Goal: Task Accomplishment & Management: Manage account settings

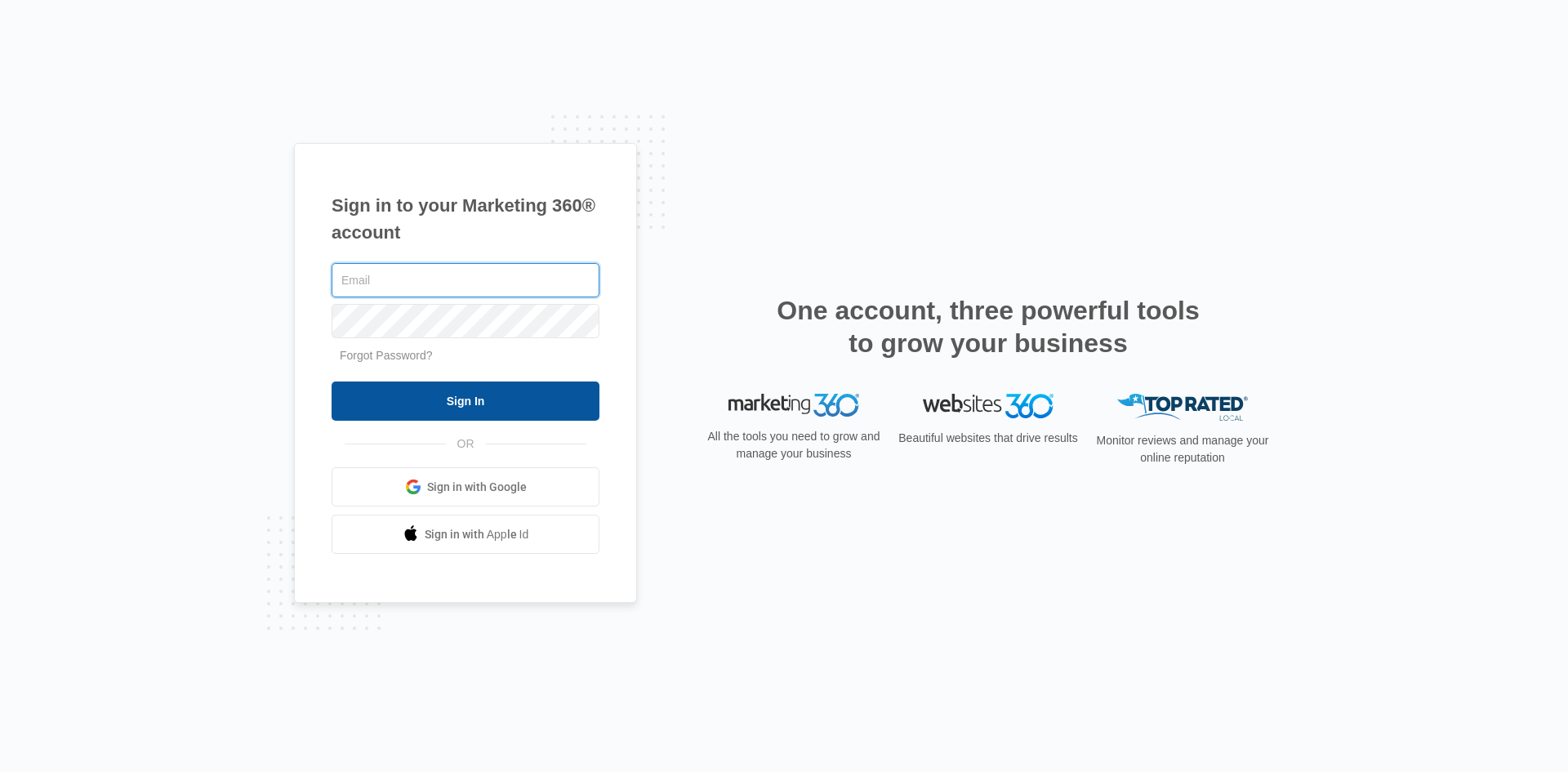
type input "[EMAIL_ADDRESS][PERSON_NAME][DOMAIN_NAME]"
click at [432, 410] on input "Sign In" at bounding box center [465, 401] width 268 height 40
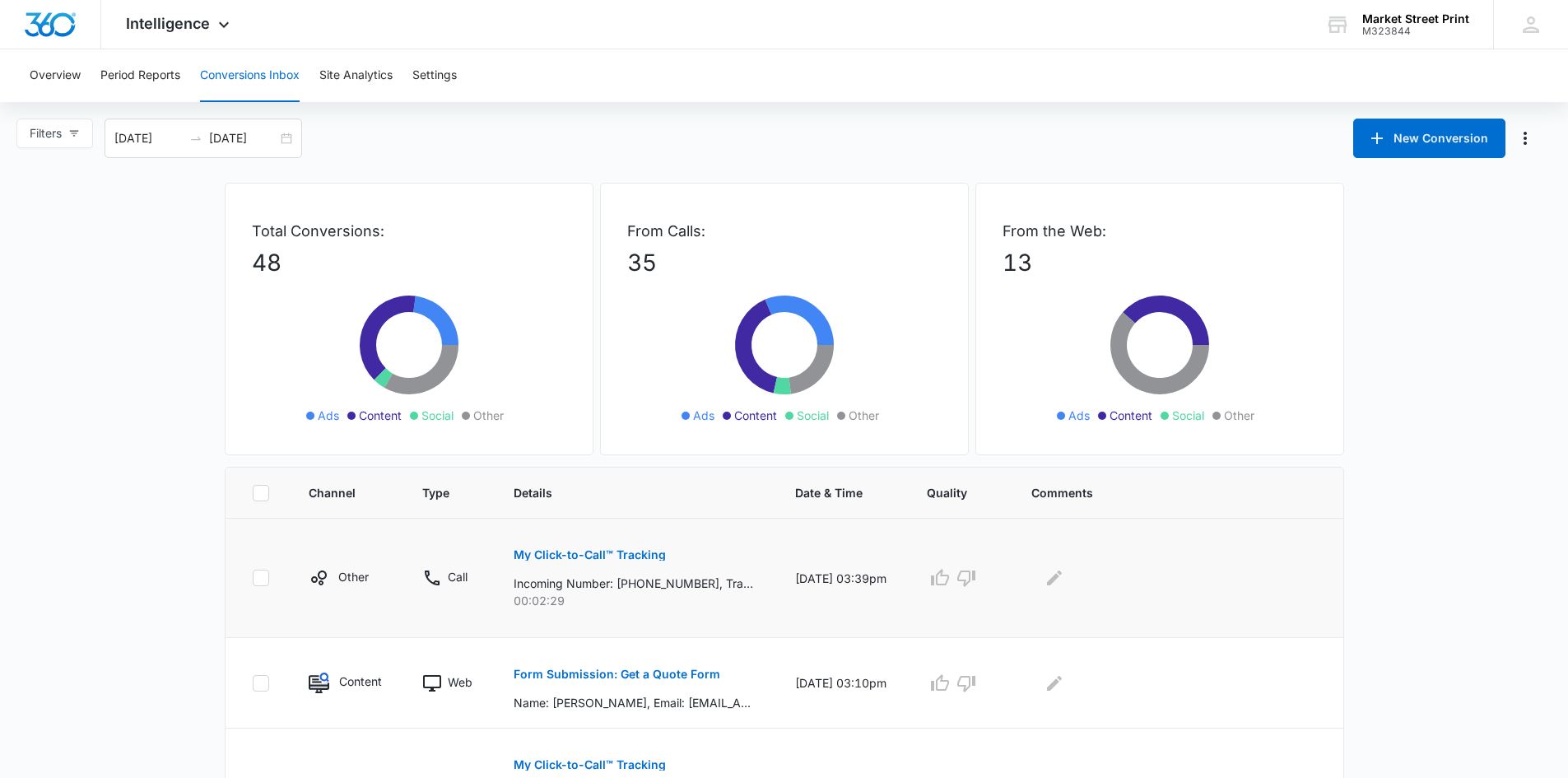
click at [1113, 577] on div at bounding box center [1174, 578] width 285 height 27
click at [1062, 580] on icon "Edit Comments" at bounding box center [1055, 578] width 15 height 15
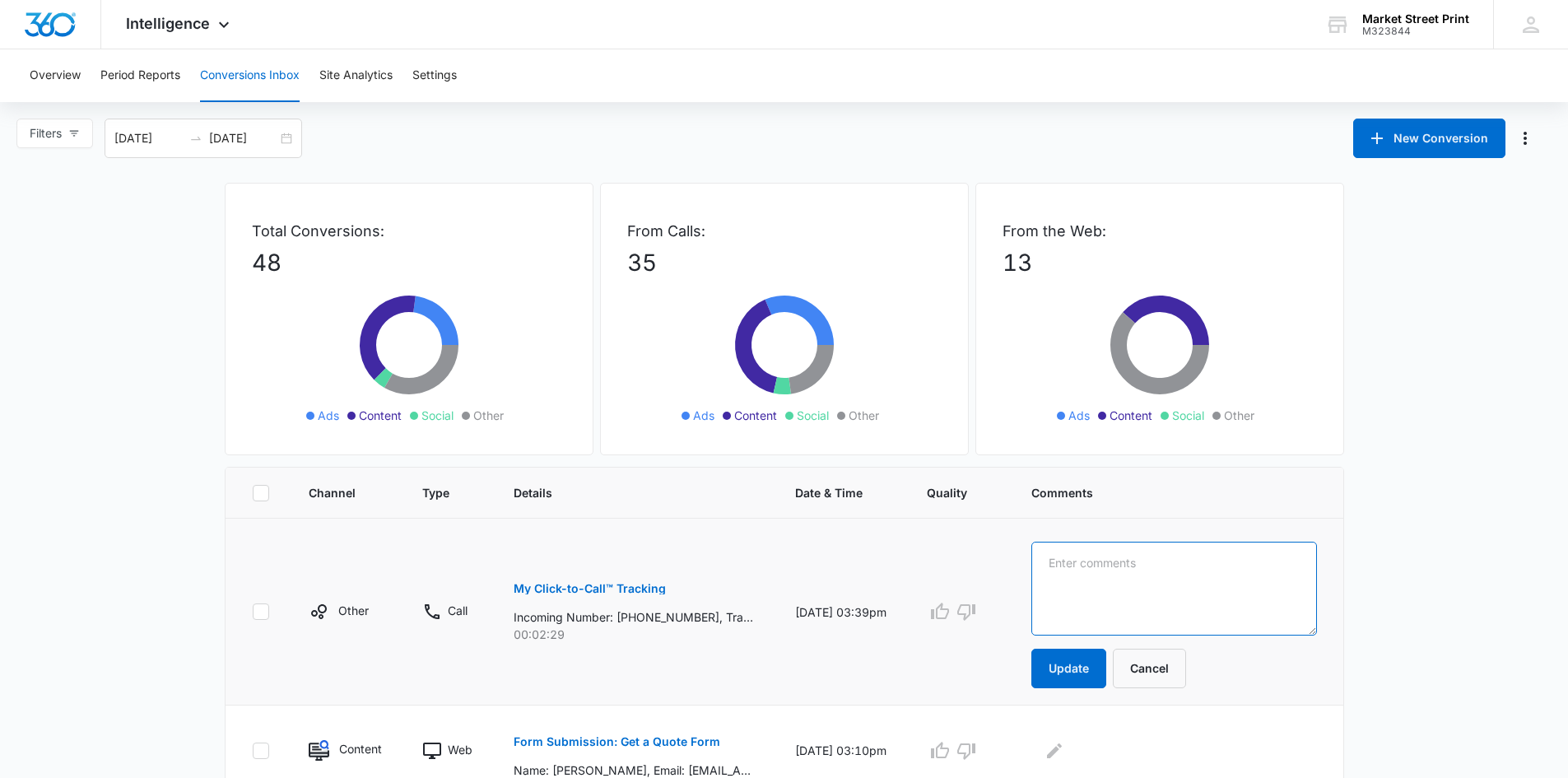
click at [1091, 582] on textarea at bounding box center [1174, 588] width 285 height 94
type textarea "new client save the dates"
click at [1071, 675] on button "Update" at bounding box center [1069, 668] width 75 height 40
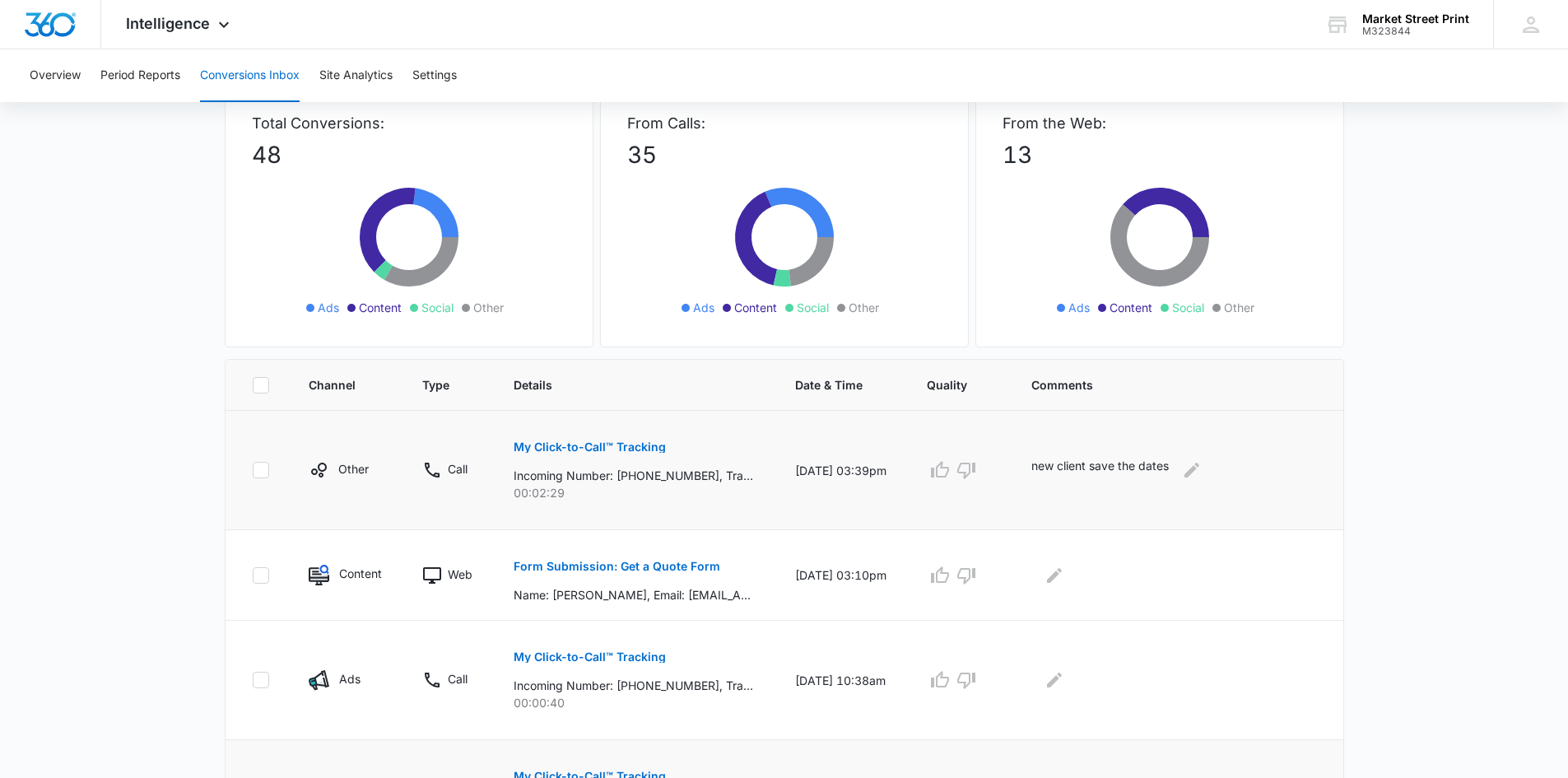
scroll to position [247, 0]
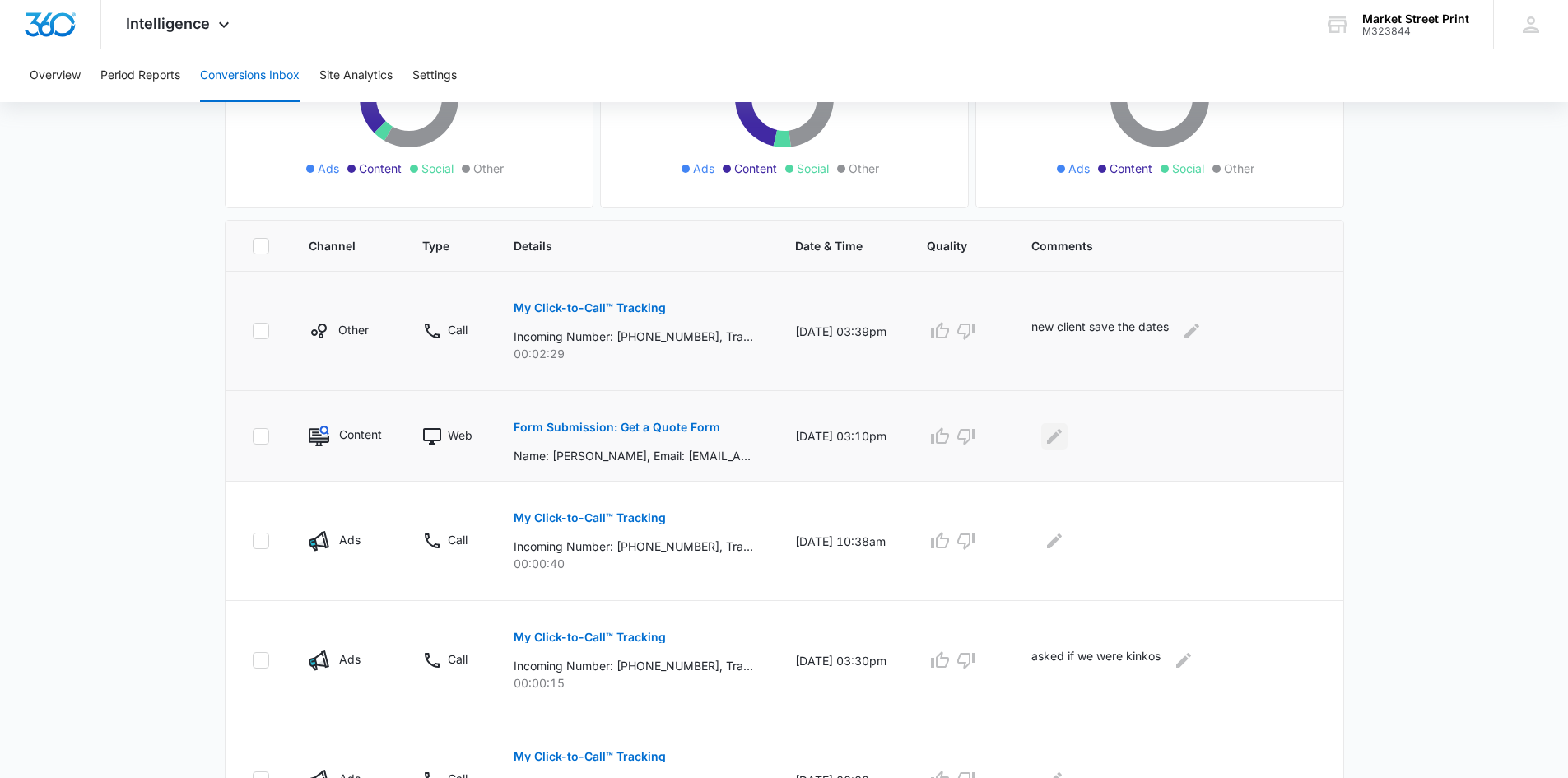
click at [1064, 426] on icon "Edit Comments" at bounding box center [1055, 436] width 20 height 20
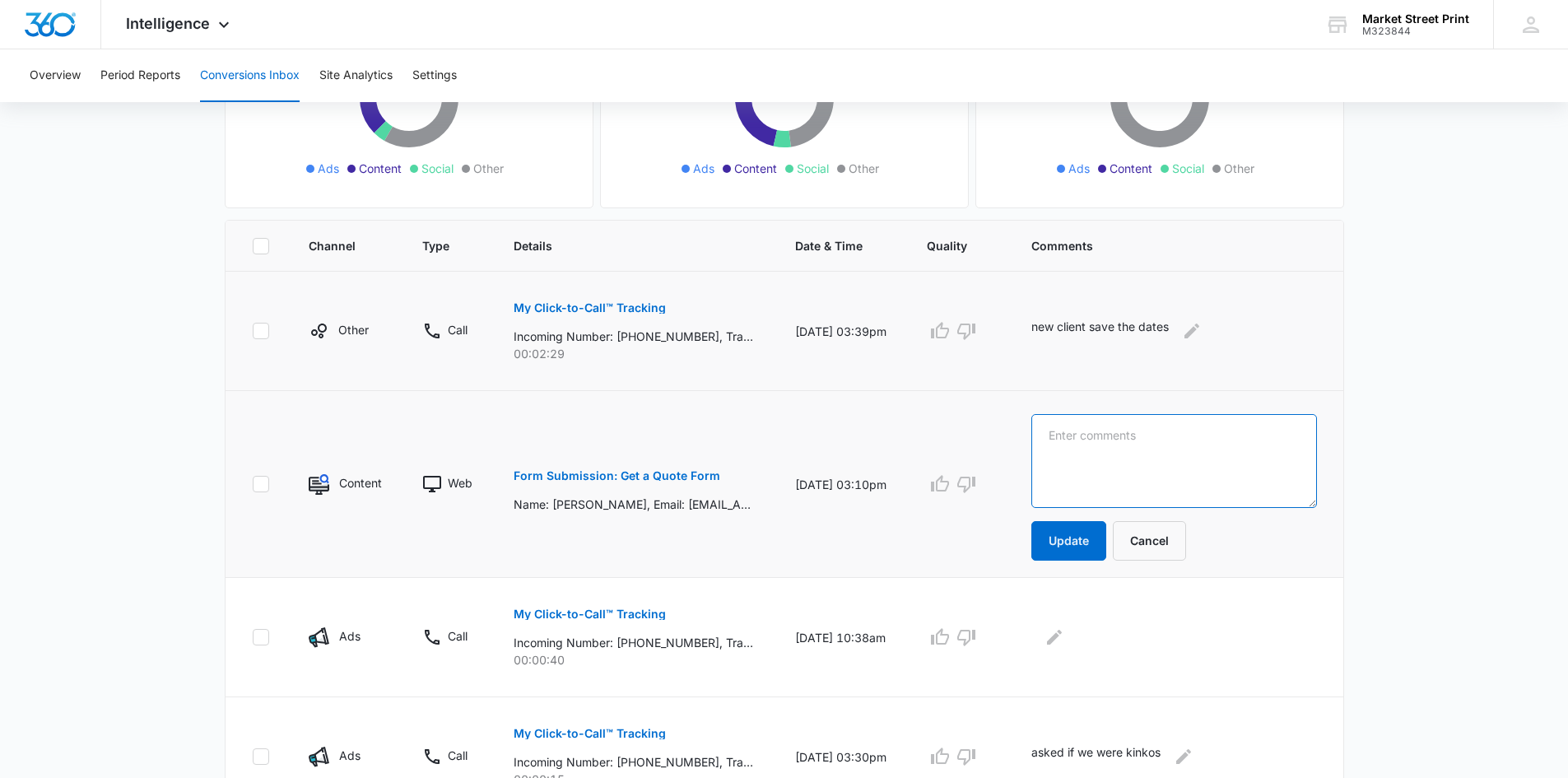
click at [1105, 438] on textarea at bounding box center [1174, 461] width 285 height 94
type textarea "new client wants save the dates"
click at [1069, 536] on button "Update" at bounding box center [1069, 541] width 75 height 40
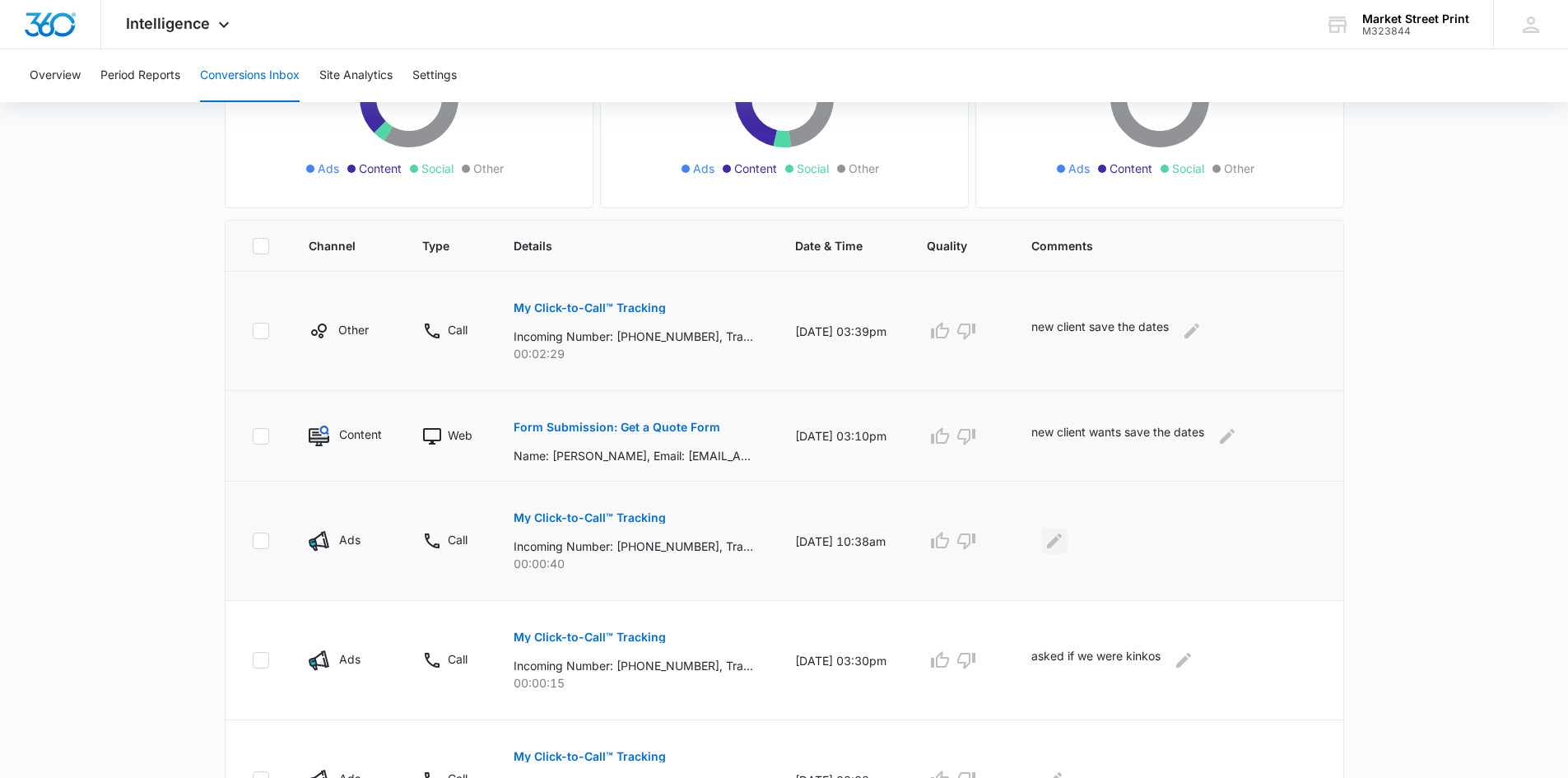
click at [1064, 546] on icon "Edit Comments" at bounding box center [1055, 541] width 20 height 20
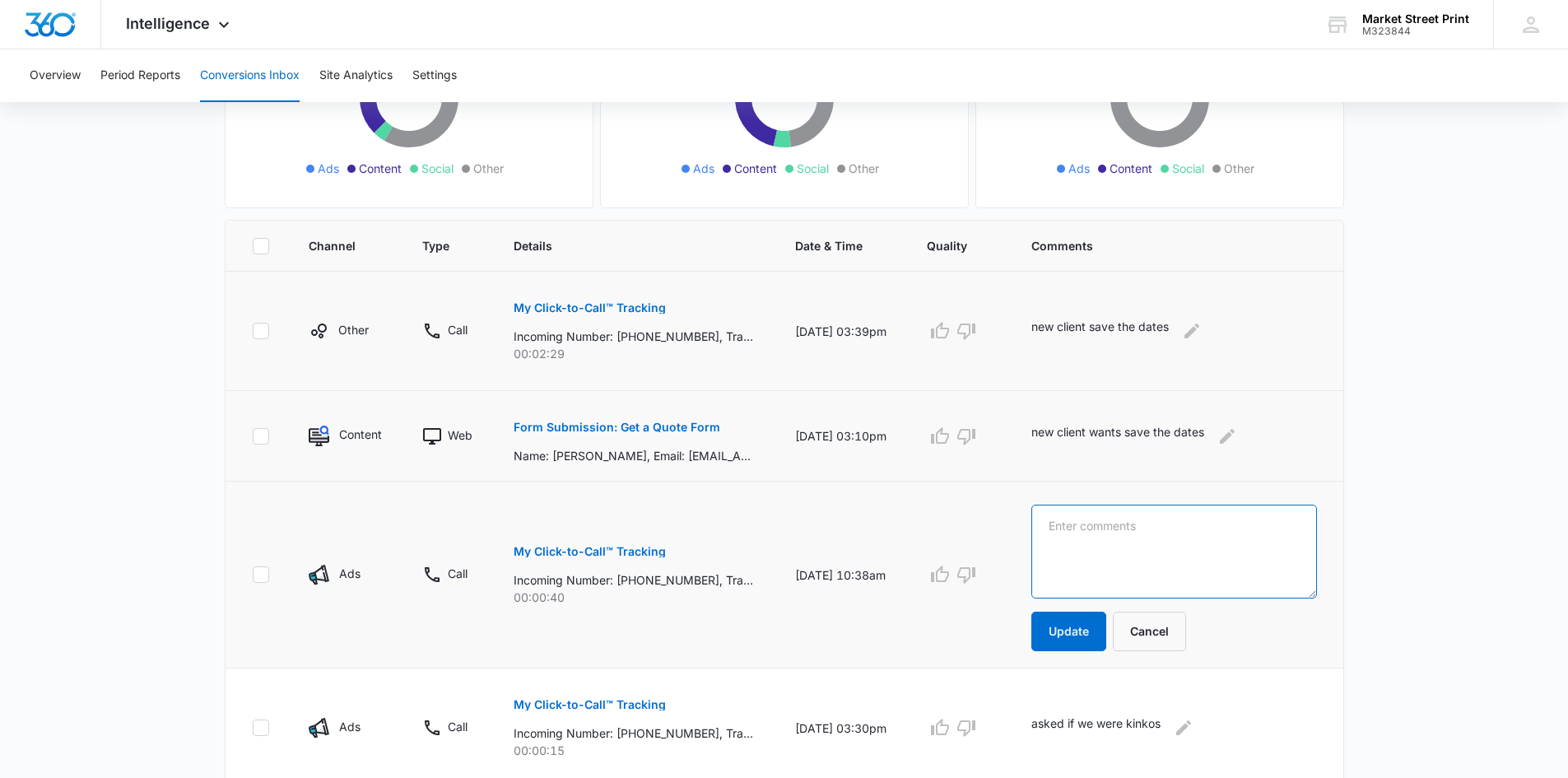
click at [1071, 546] on textarea at bounding box center [1174, 551] width 285 height 94
type textarea "w"
type textarea "wrong number"
click at [1085, 623] on button "Update" at bounding box center [1069, 631] width 75 height 40
click at [975, 569] on icon "button" at bounding box center [967, 575] width 18 height 17
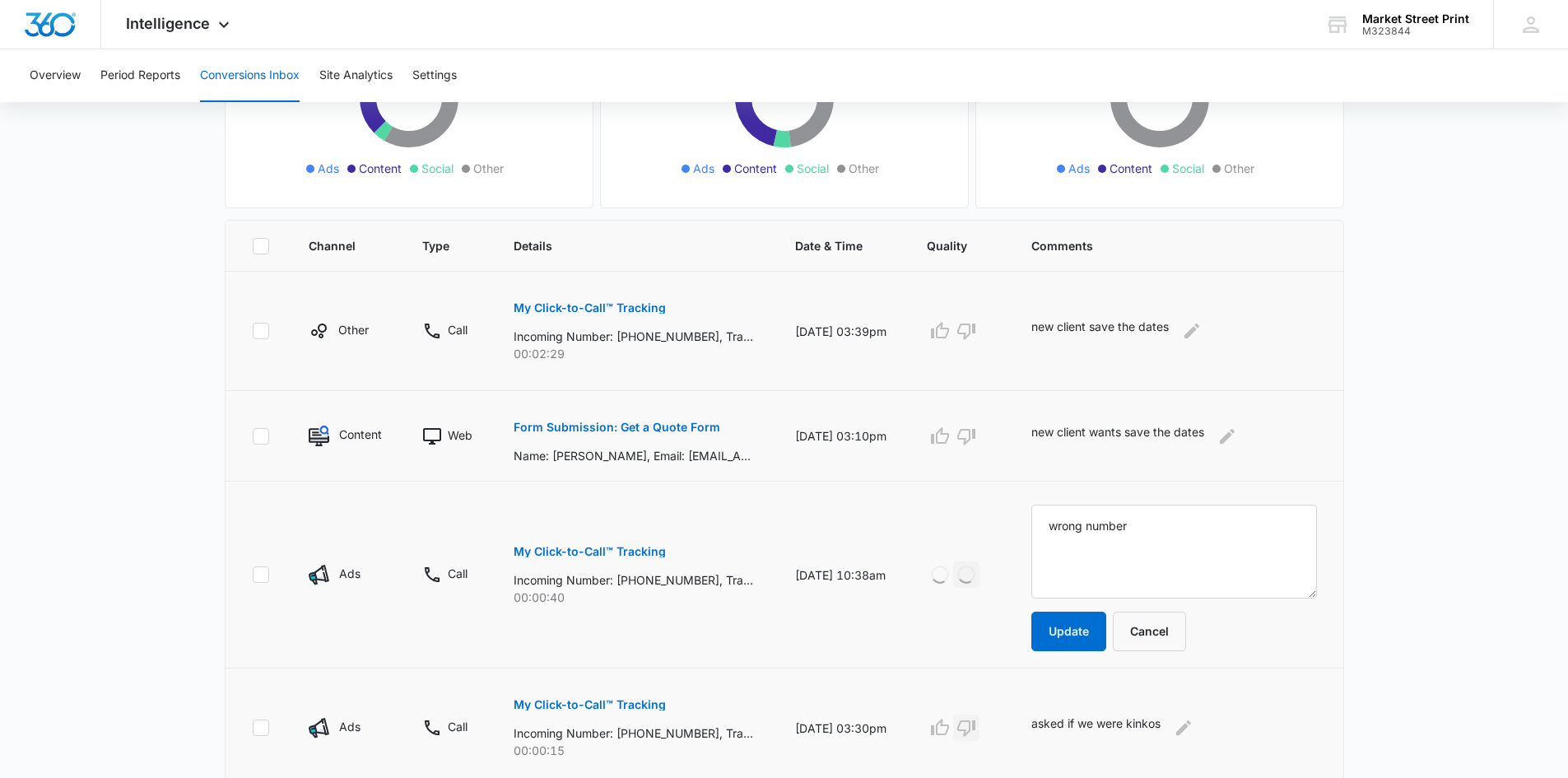
click at [976, 729] on icon "button" at bounding box center [967, 727] width 20 height 20
